Goal: Communication & Community: Answer question/provide support

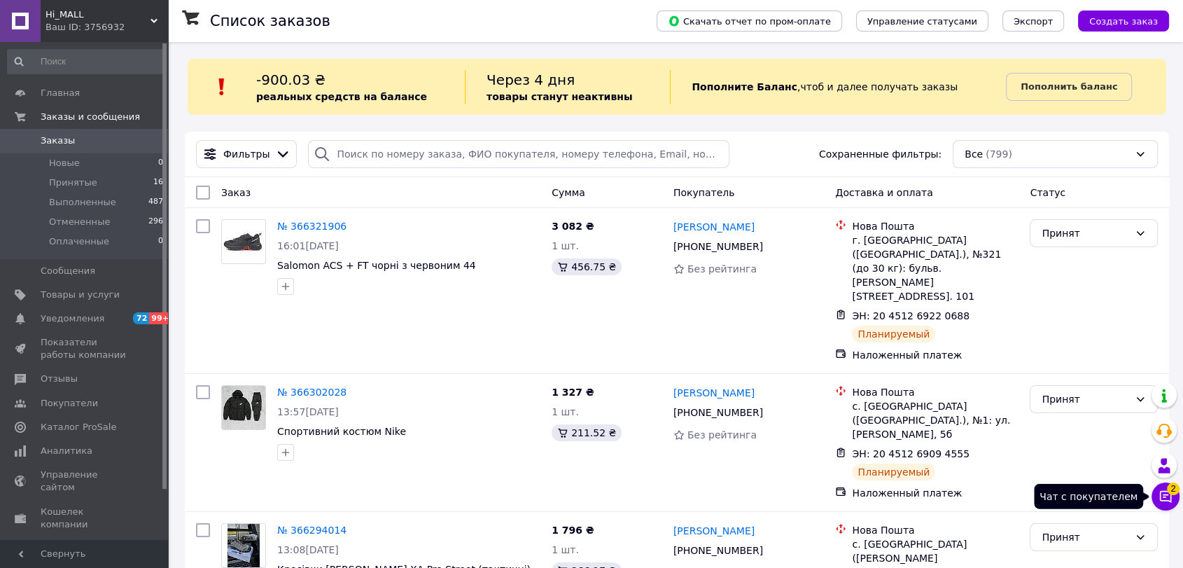
click at [1162, 498] on icon at bounding box center [1166, 496] width 14 height 14
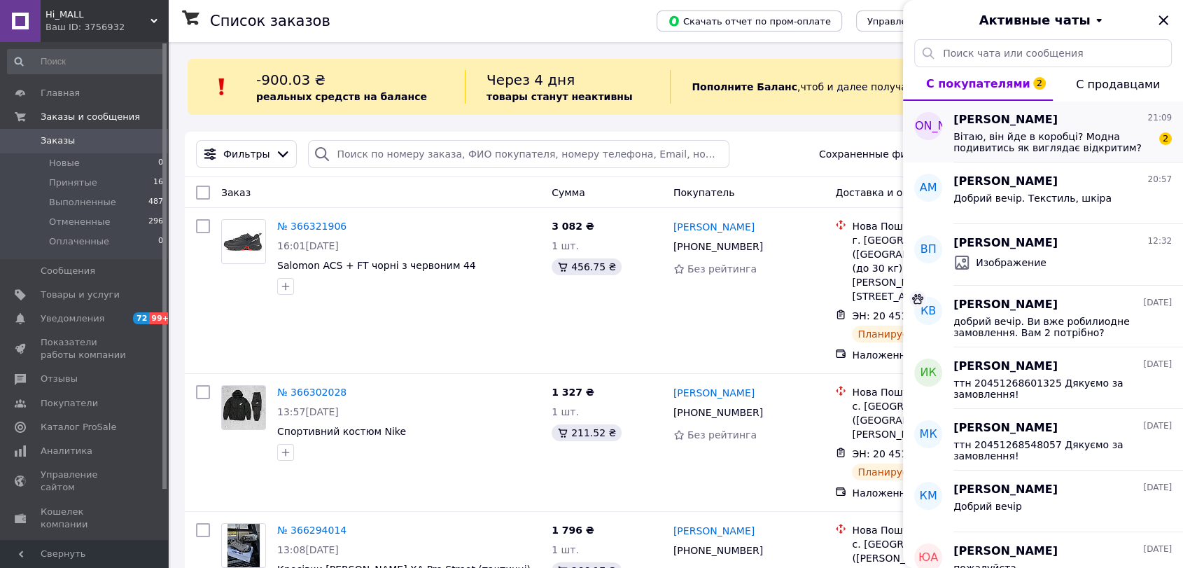
click at [1039, 146] on span "Вітаю, він йде в коробці? Модна подивитись як виглядає відкритим?" at bounding box center [1053, 142] width 199 height 22
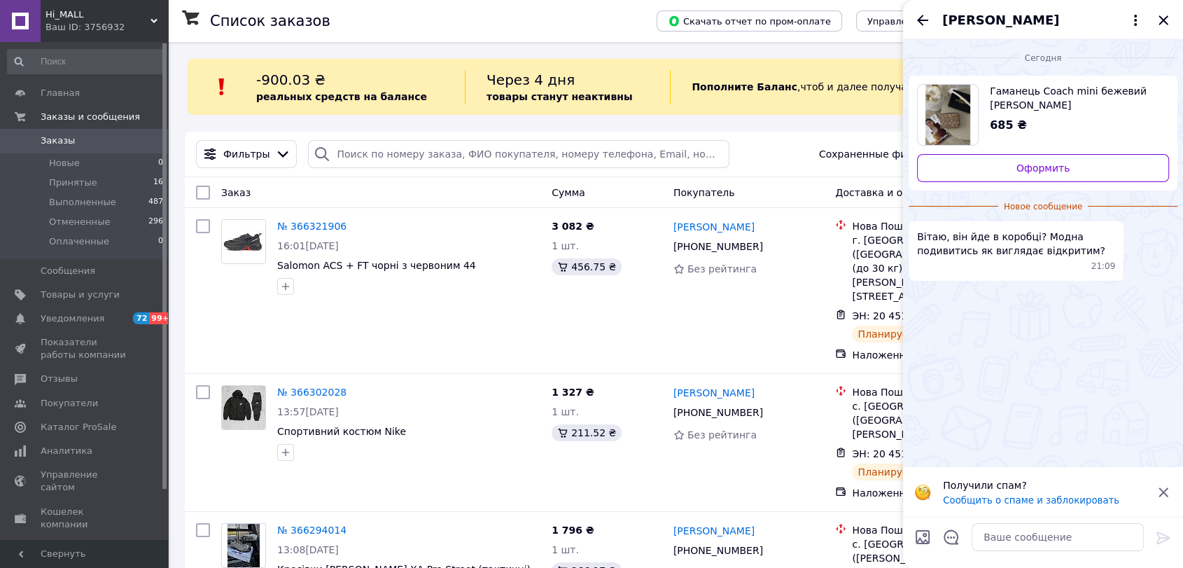
click at [1058, 93] on span "Гаманець Coach mini бежевий Є" at bounding box center [1074, 98] width 168 height 28
click at [1010, 536] on textarea at bounding box center [1058, 537] width 172 height 28
paste textarea "Брендова коробка та пильовик в комплекті"
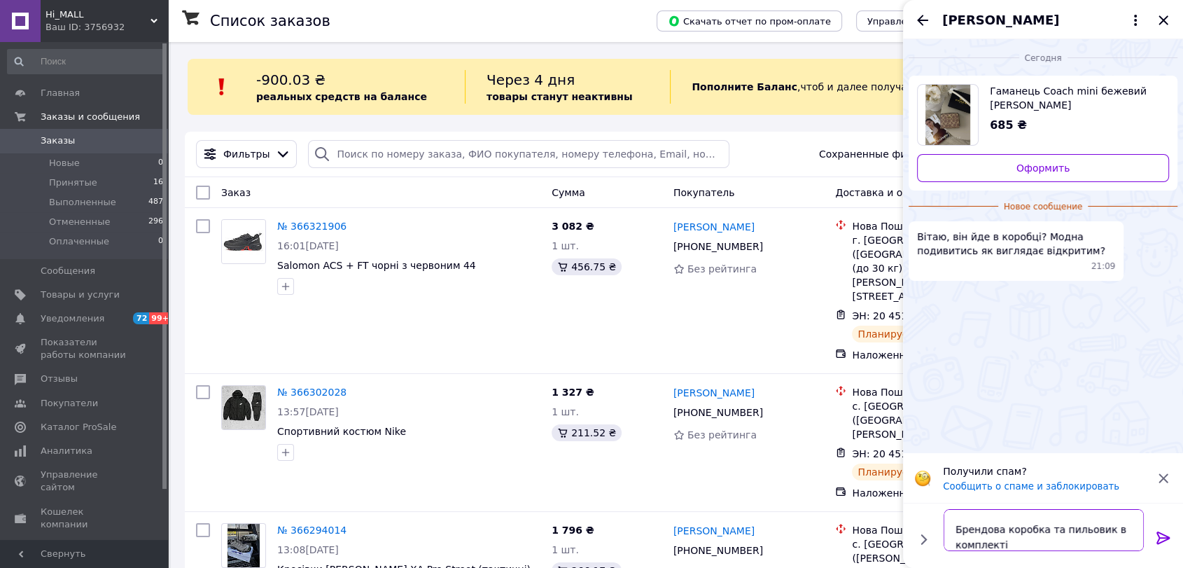
scroll to position [28, 0]
drag, startPoint x: 1015, startPoint y: 545, endPoint x: 952, endPoint y: 531, distance: 64.0
click at [952, 531] on textarea "добрий вечір. Брендова коробка та пильовик в комплекті" at bounding box center [1044, 530] width 200 height 42
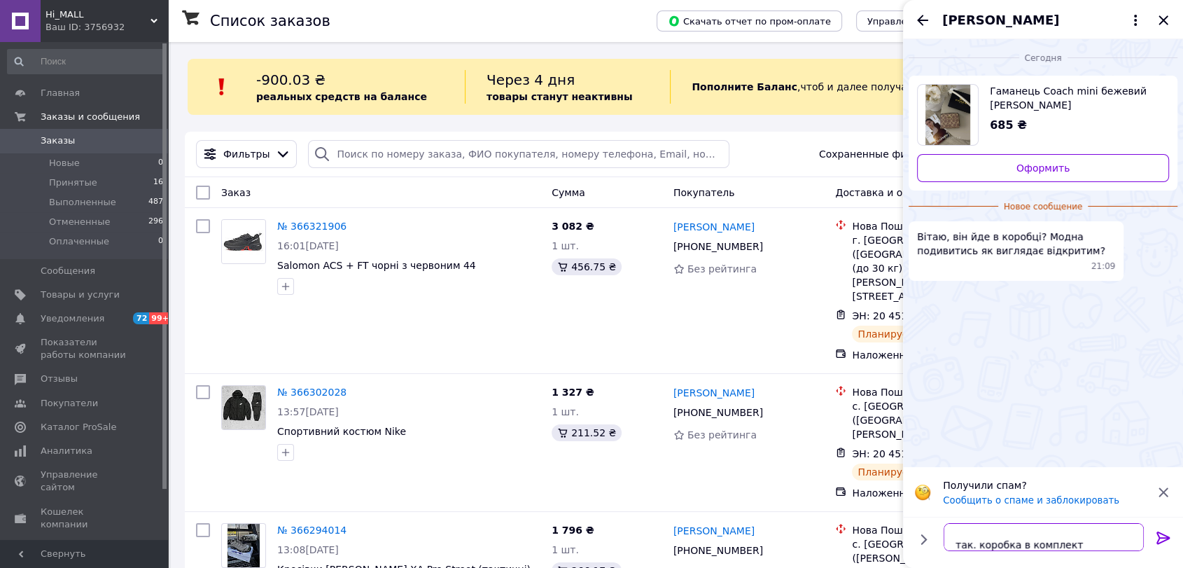
type textarea "добрий вечір. так. коробка в комплекті"
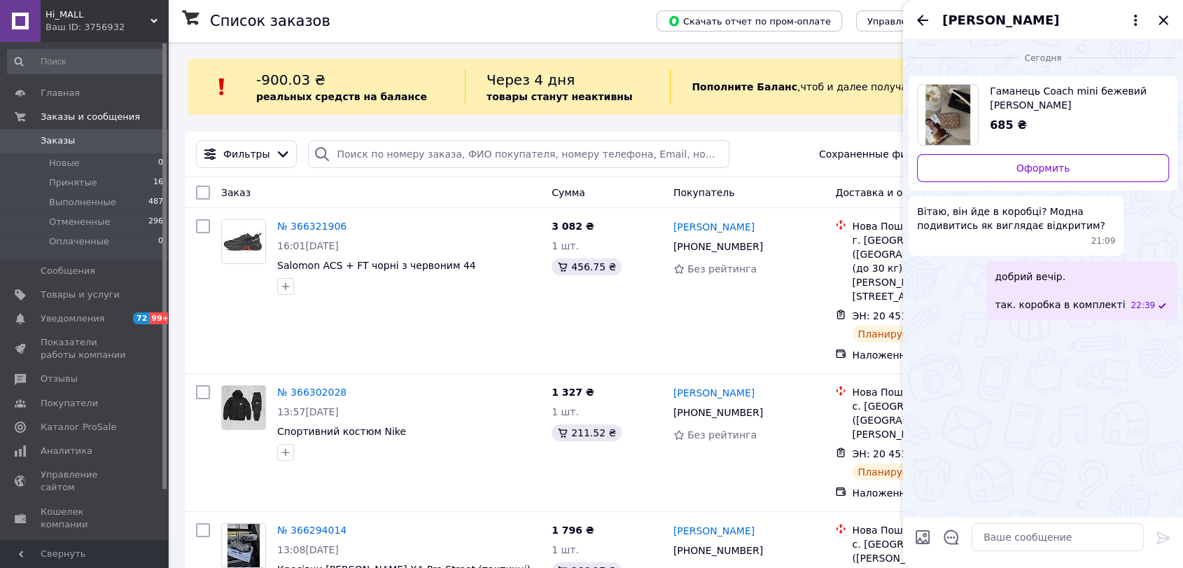
click at [922, 536] on input "Загрузить файлы" at bounding box center [922, 537] width 17 height 17
type input "C:\fakepath\photo_2025-06-16_13-08-53.jpg"
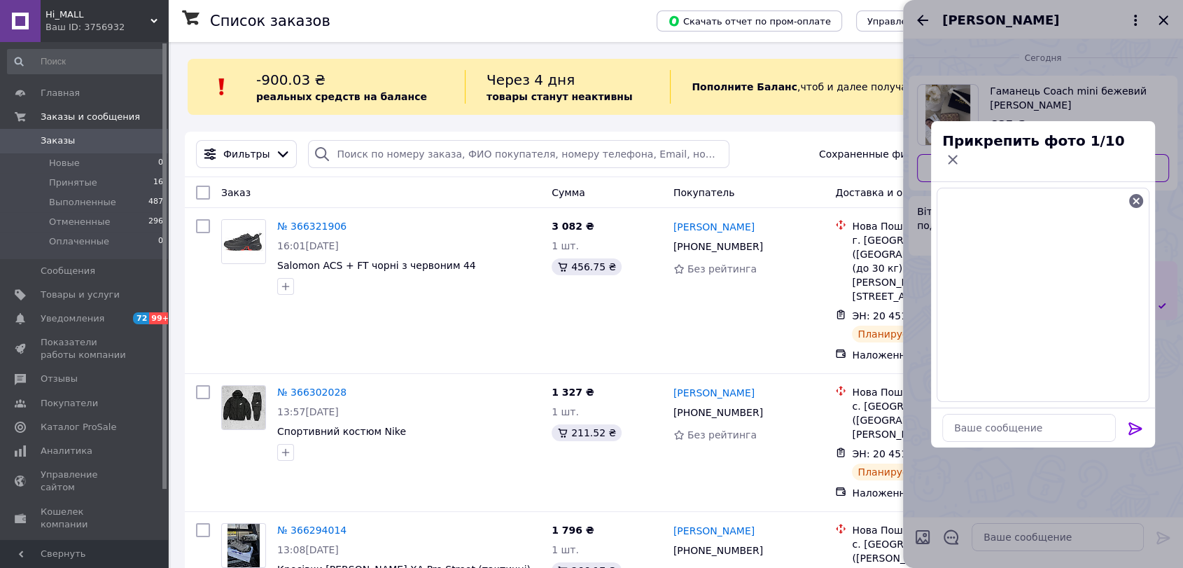
click at [1137, 422] on icon at bounding box center [1135, 428] width 13 height 13
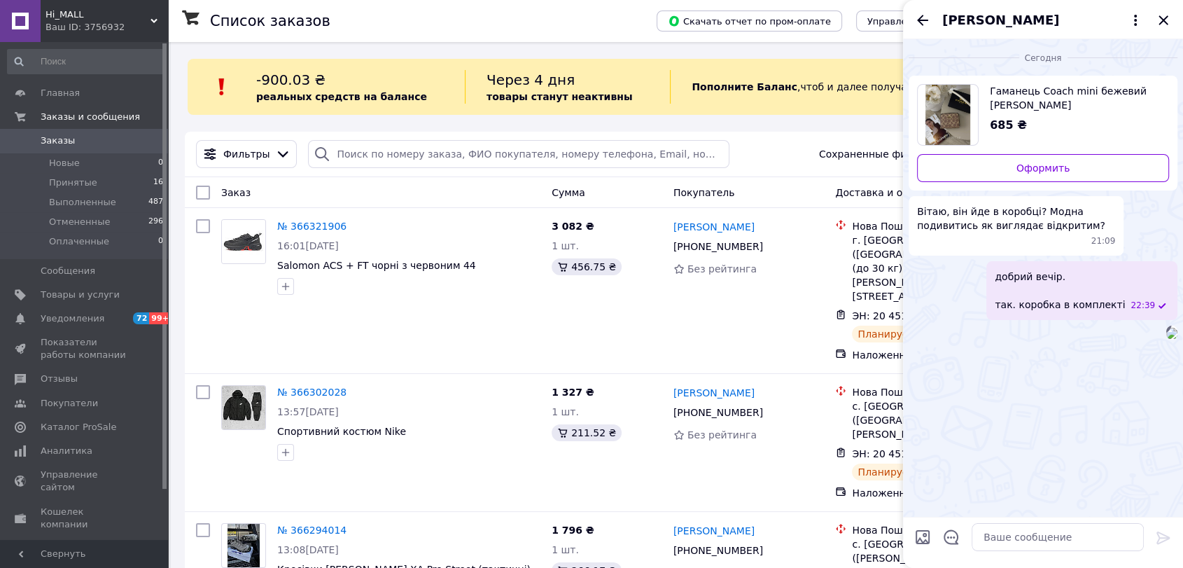
scroll to position [25, 0]
click at [1164, 18] on icon "Закрыть" at bounding box center [1163, 20] width 17 height 17
